Goal: Task Accomplishment & Management: Manage account settings

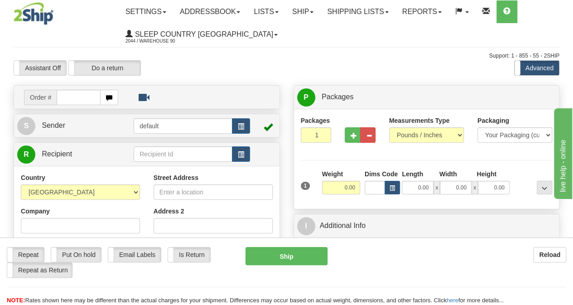
drag, startPoint x: 0, startPoint y: 0, endPoint x: 80, endPoint y: 104, distance: 131.1
click at [80, 104] on input "text" at bounding box center [79, 97] width 44 height 15
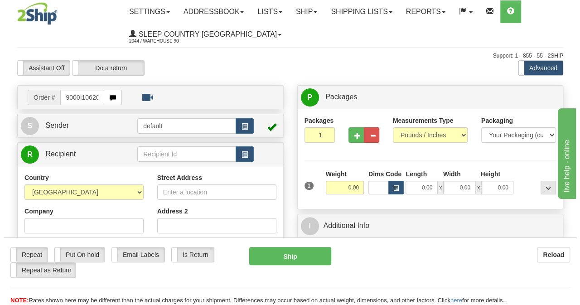
scroll to position [0, 4]
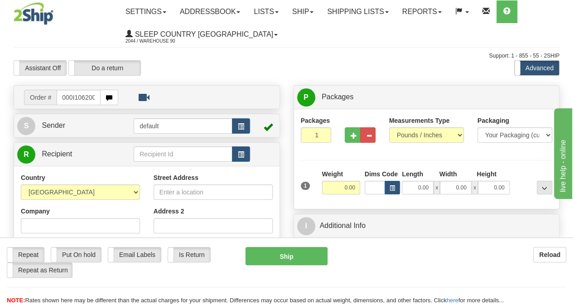
type input "9000I106200"
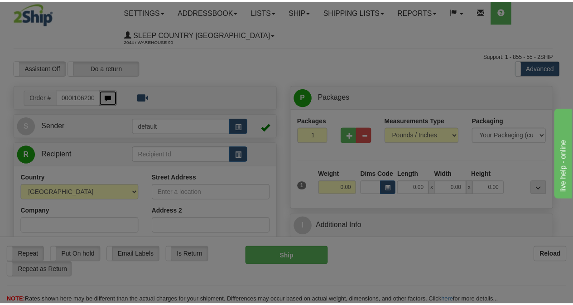
scroll to position [0, 0]
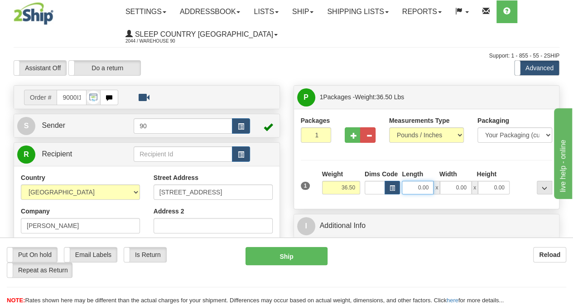
drag, startPoint x: 411, startPoint y: 186, endPoint x: 468, endPoint y: 189, distance: 56.7
click at [468, 189] on div "0.00 x 0.00 x 0.00" at bounding box center [455, 188] width 107 height 14
click at [356, 140] on button "button" at bounding box center [352, 134] width 15 height 15
type input "2"
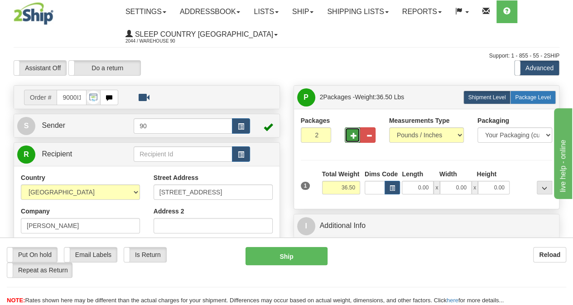
click at [531, 91] on label "Package Level Pack.." at bounding box center [533, 98] width 46 height 14
radio input "true"
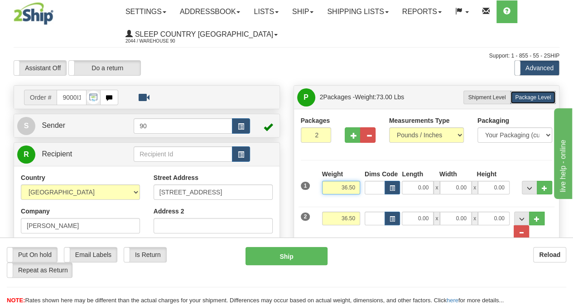
click at [348, 184] on input "36.50" at bounding box center [341, 188] width 38 height 14
type input "3.50"
click at [346, 215] on input "36.50" at bounding box center [341, 219] width 38 height 14
click at [356, 219] on input "33.50" at bounding box center [341, 219] width 38 height 14
click at [346, 218] on input "33..00" at bounding box center [341, 219] width 38 height 14
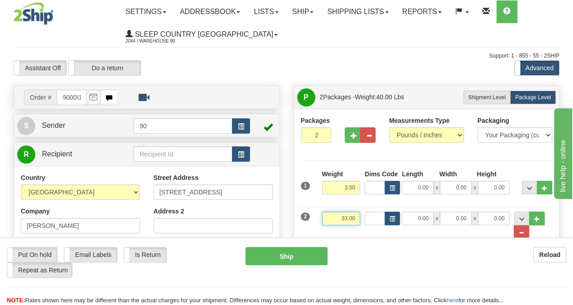
type input "33.00"
drag, startPoint x: 417, startPoint y: 189, endPoint x: 430, endPoint y: 189, distance: 13.1
click at [430, 189] on input "0.00" at bounding box center [418, 188] width 32 height 14
type input "14.00"
type input "7.00"
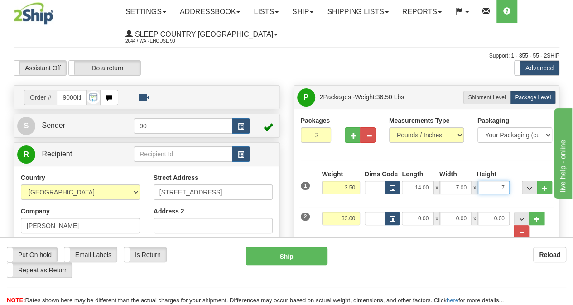
type input "7.00"
drag, startPoint x: 409, startPoint y: 217, endPoint x: 451, endPoint y: 222, distance: 42.5
click at [451, 222] on div "0.00 x 0.00 x 0.00" at bounding box center [455, 219] width 107 height 14
type input "42.00"
drag, startPoint x: 449, startPoint y: 217, endPoint x: 501, endPoint y: 223, distance: 52.5
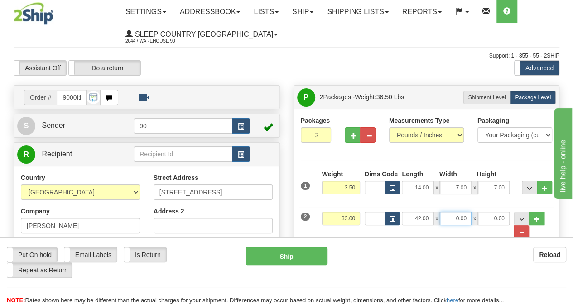
click at [501, 223] on div "42.00 x 0.00 x 0.00" at bounding box center [455, 219] width 107 height 14
type input "17.00"
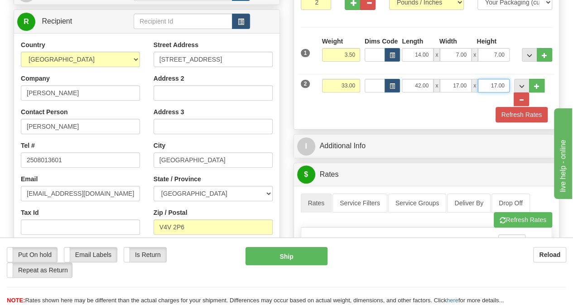
scroll to position [136, 0]
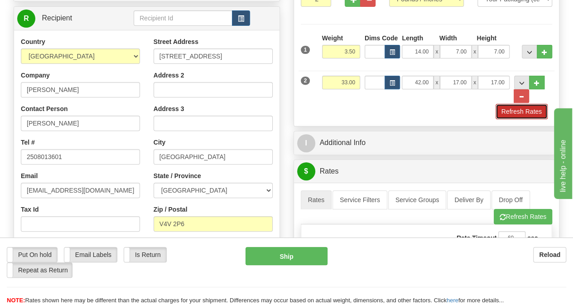
click at [510, 111] on button "Refresh Rates" at bounding box center [522, 111] width 52 height 15
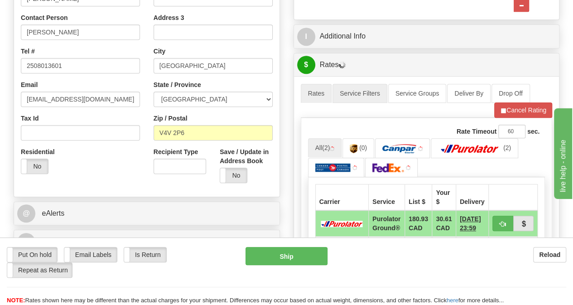
scroll to position [272, 0]
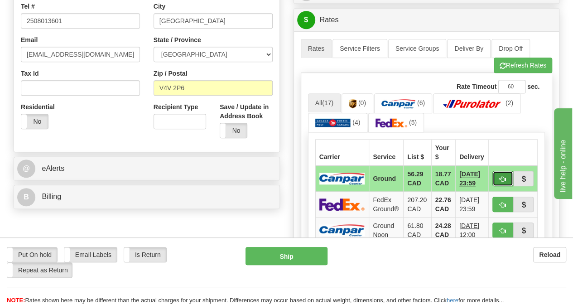
click at [503, 176] on span "button" at bounding box center [503, 179] width 6 height 6
type input "1"
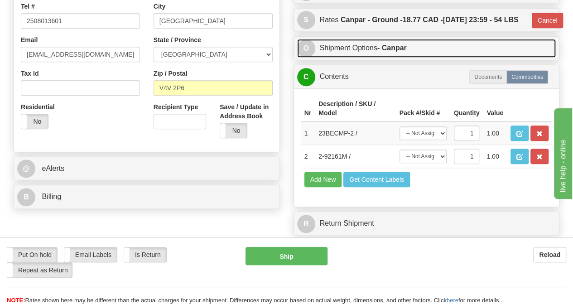
click at [411, 58] on link "O Shipment Options - Canpar" at bounding box center [426, 48] width 259 height 19
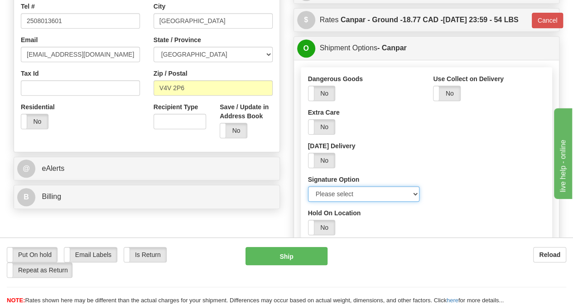
click at [331, 202] on select "Please select No Signature Required Signature Required Adult Signature" at bounding box center [364, 193] width 112 height 15
select select "2"
click at [308, 202] on select "Please select No Signature Required Signature Required Adult Signature" at bounding box center [364, 193] width 112 height 15
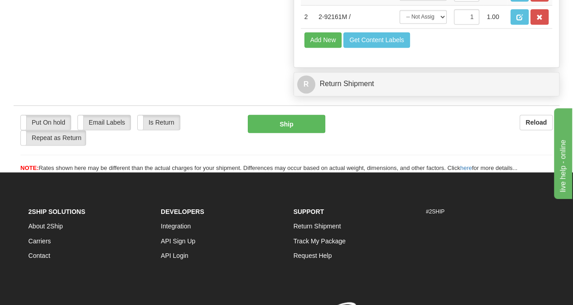
scroll to position [544, 0]
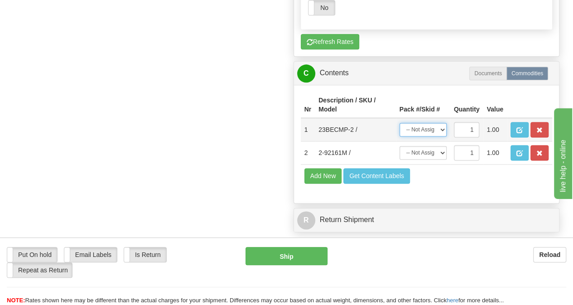
click at [442, 136] on select "-- Not Assigned -- Package 1 Package 2" at bounding box center [423, 130] width 47 height 14
select select "0"
click at [400, 136] on select "-- Not Assigned -- Package 1 Package 2" at bounding box center [423, 130] width 47 height 14
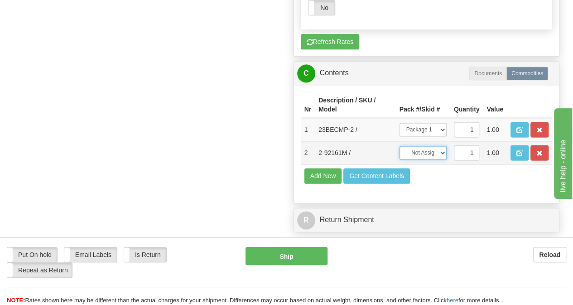
click at [437, 159] on select "-- Not Assigned -- Package 1 Package 2" at bounding box center [423, 153] width 47 height 14
select select "1"
click at [400, 159] on select "-- Not Assigned -- Package 1 Package 2" at bounding box center [423, 153] width 47 height 14
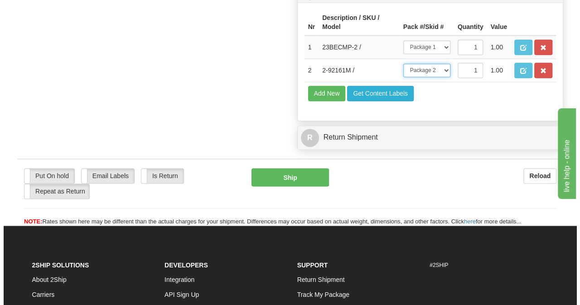
scroll to position [725, 0]
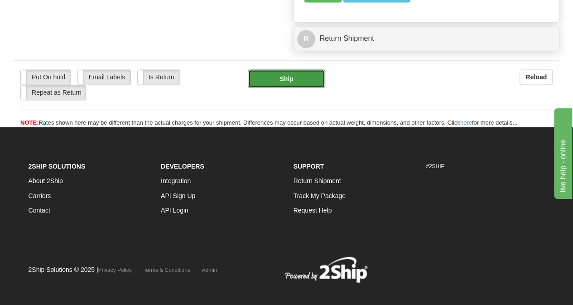
click at [292, 85] on button "Ship" at bounding box center [286, 78] width 77 height 18
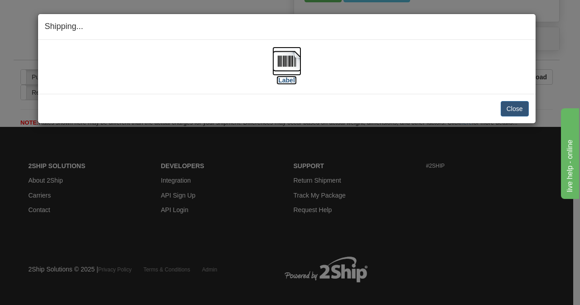
click at [289, 67] on img at bounding box center [286, 61] width 29 height 29
click at [516, 110] on button "Close" at bounding box center [515, 108] width 28 height 15
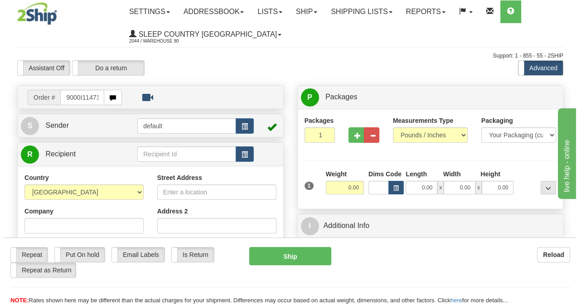
scroll to position [0, 4]
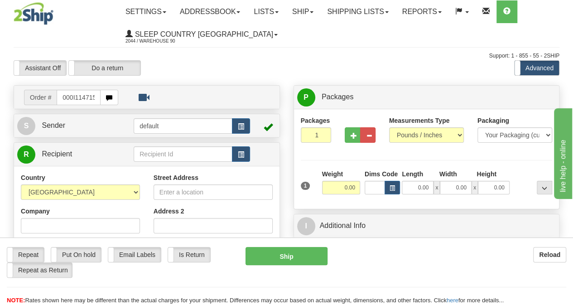
type input "9000I114715"
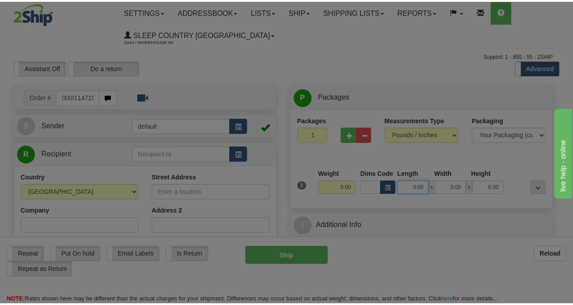
scroll to position [0, 0]
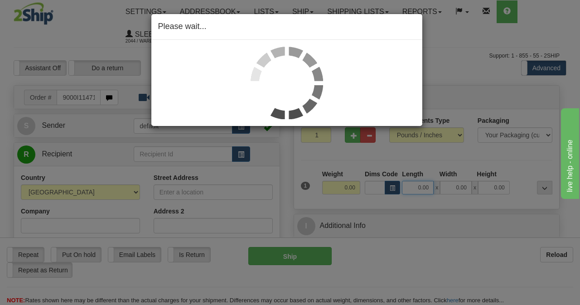
drag, startPoint x: 416, startPoint y: 186, endPoint x: 464, endPoint y: 197, distance: 49.7
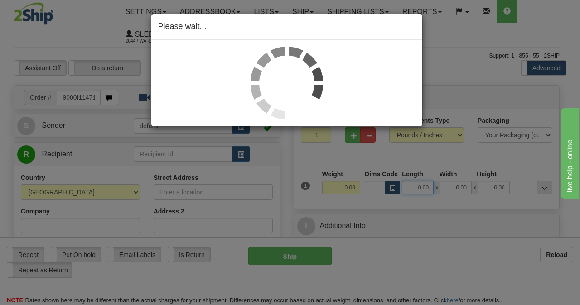
click at [464, 197] on div "Toggle navigation Settings Shipping Preferences Fields Preferences New" at bounding box center [286, 266] width 573 height 532
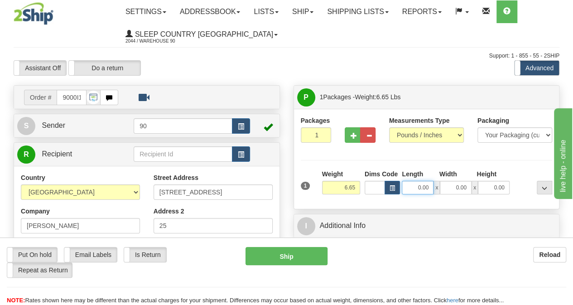
drag, startPoint x: 414, startPoint y: 186, endPoint x: 460, endPoint y: 191, distance: 46.5
click at [460, 191] on div "0.00 x 0.00 x 0.00" at bounding box center [455, 188] width 107 height 14
type input "13.00"
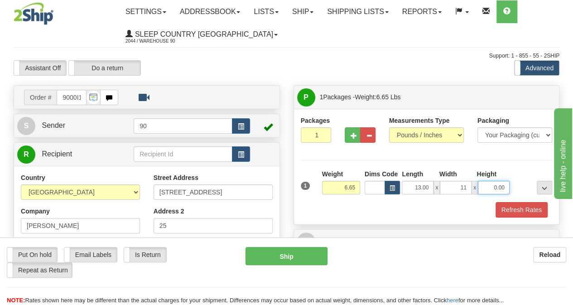
type input "11.00"
type input "4.00"
click at [532, 209] on button "Refresh Rates" at bounding box center [522, 209] width 52 height 15
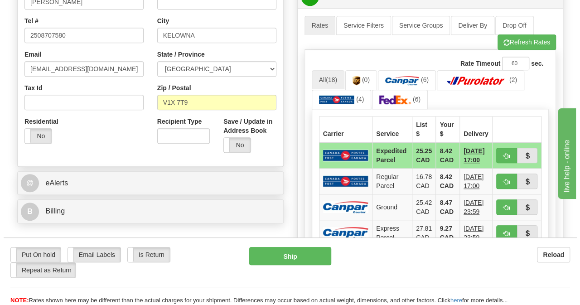
scroll to position [272, 0]
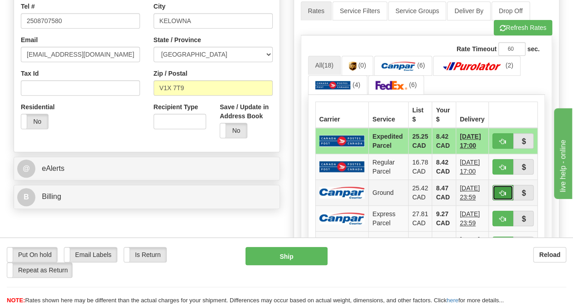
click at [502, 186] on button "button" at bounding box center [503, 192] width 21 height 15
type input "1"
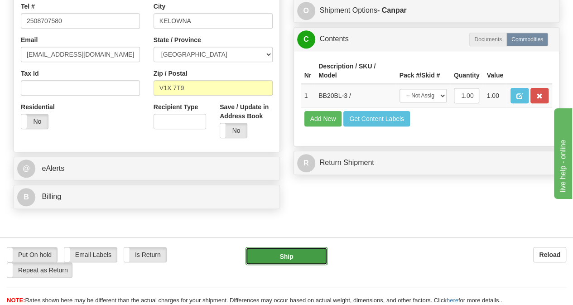
click at [291, 254] on button "Ship" at bounding box center [287, 256] width 82 height 18
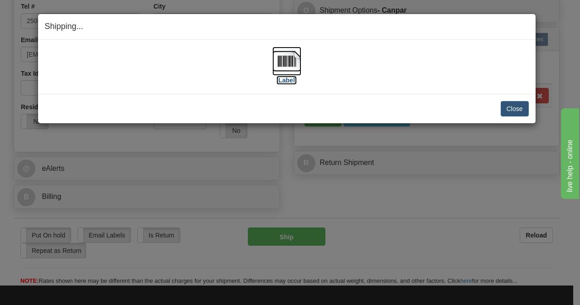
click at [289, 64] on img at bounding box center [286, 61] width 29 height 29
click at [517, 111] on button "Close" at bounding box center [515, 108] width 28 height 15
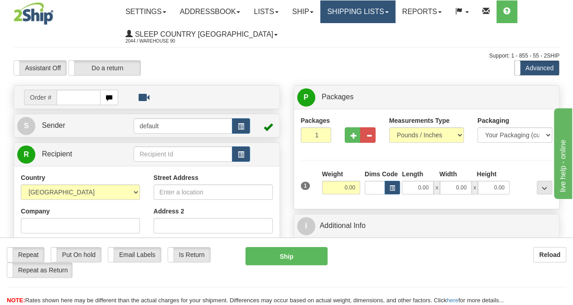
click at [389, 13] on span at bounding box center [387, 12] width 4 height 2
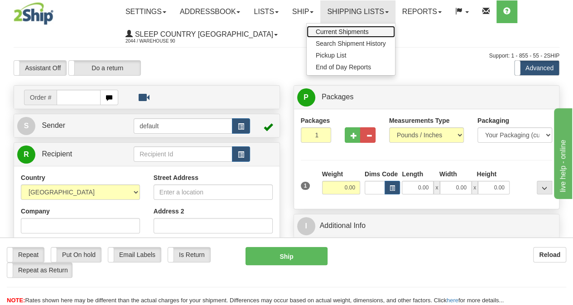
click at [349, 28] on span "Current Shipments" at bounding box center [342, 31] width 53 height 7
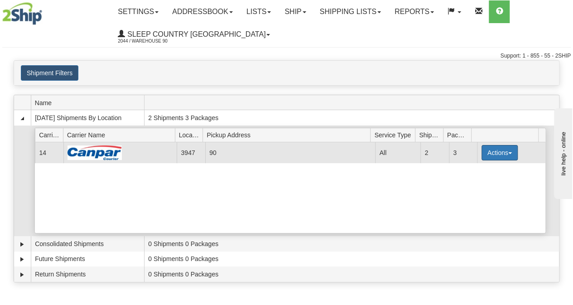
click at [508, 152] on span "button" at bounding box center [510, 153] width 4 height 2
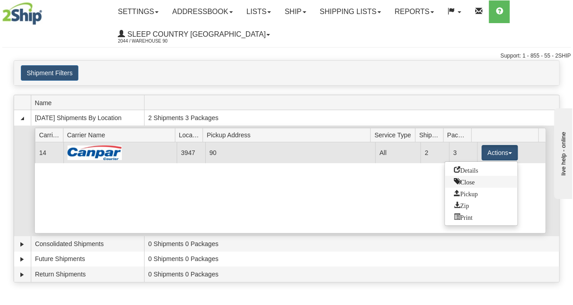
click at [469, 178] on span "Close" at bounding box center [464, 181] width 21 height 6
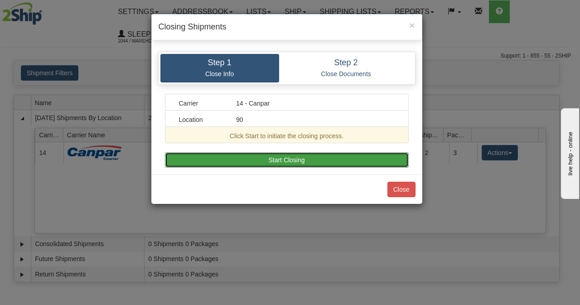
click at [294, 155] on button "Start Closing" at bounding box center [287, 159] width 244 height 15
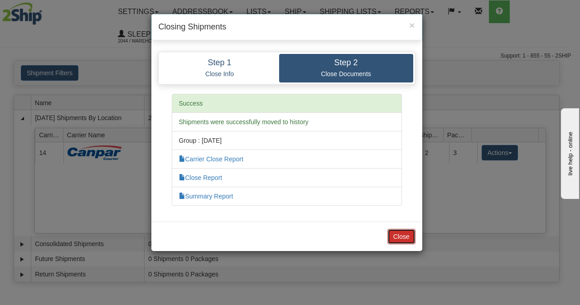
click at [400, 237] on button "Close" at bounding box center [401, 236] width 28 height 15
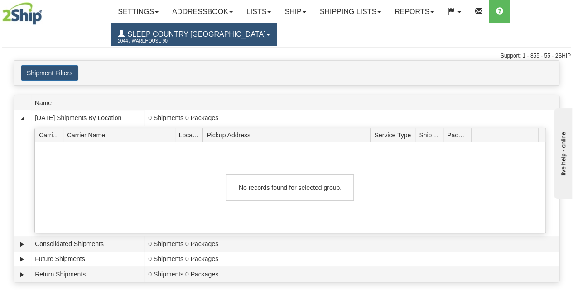
click at [221, 31] on link "Sleep Country Canada 2044 / Warehouse 90" at bounding box center [194, 34] width 166 height 23
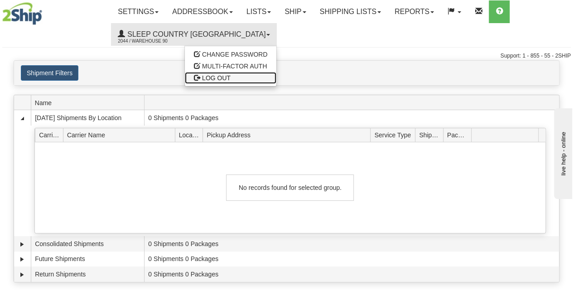
click at [202, 75] on span "LOG OUT" at bounding box center [216, 77] width 29 height 7
